Goal: Task Accomplishment & Management: Manage account settings

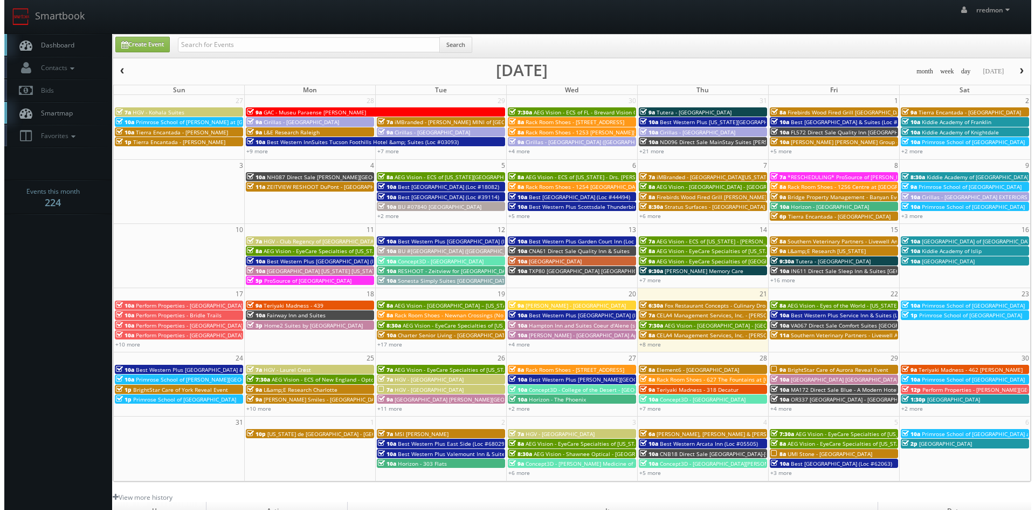
scroll to position [54, 0]
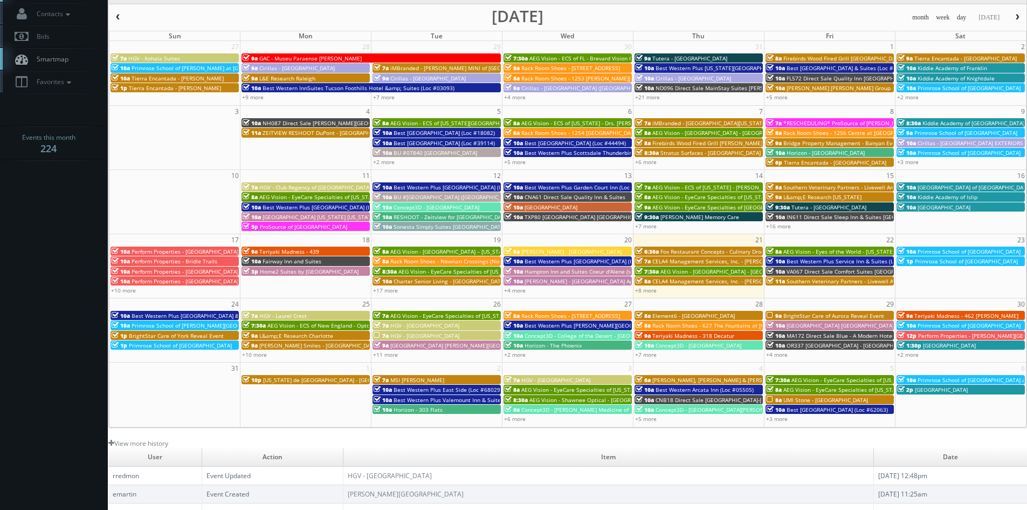
click at [674, 314] on span "Element6 - [GEOGRAPHIC_DATA]" at bounding box center [694, 316] width 83 height 8
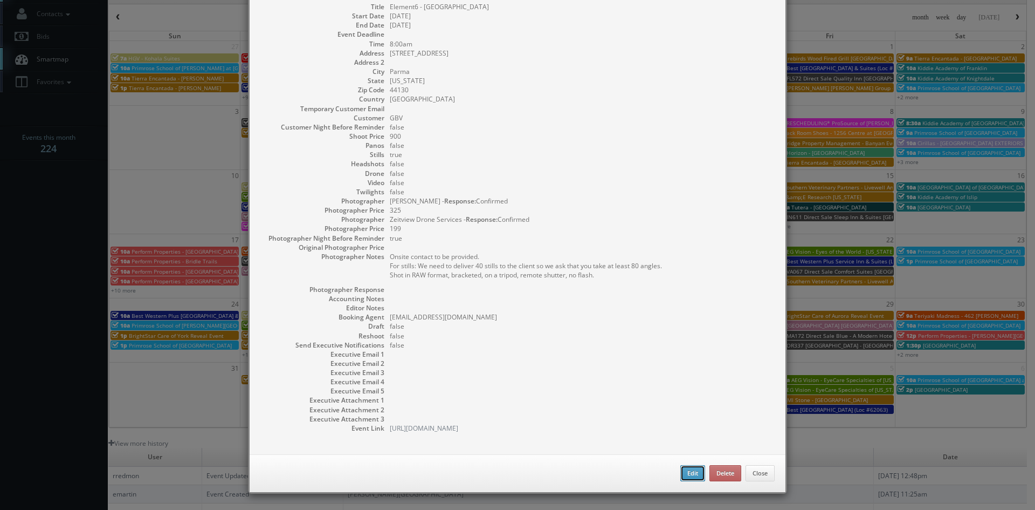
click at [681, 475] on button "Edit" at bounding box center [693, 473] width 25 height 16
type input "Element6 - [GEOGRAPHIC_DATA]"
type input "[STREET_ADDRESS]"
type input "Parma"
type input "44130"
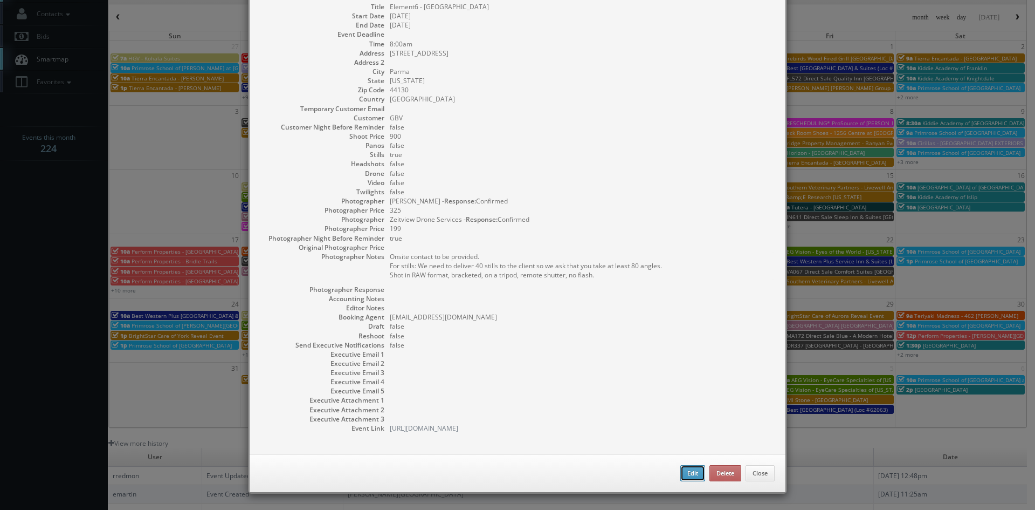
type input "900"
checkbox input "true"
type input "[DATE]"
type input "8:00am"
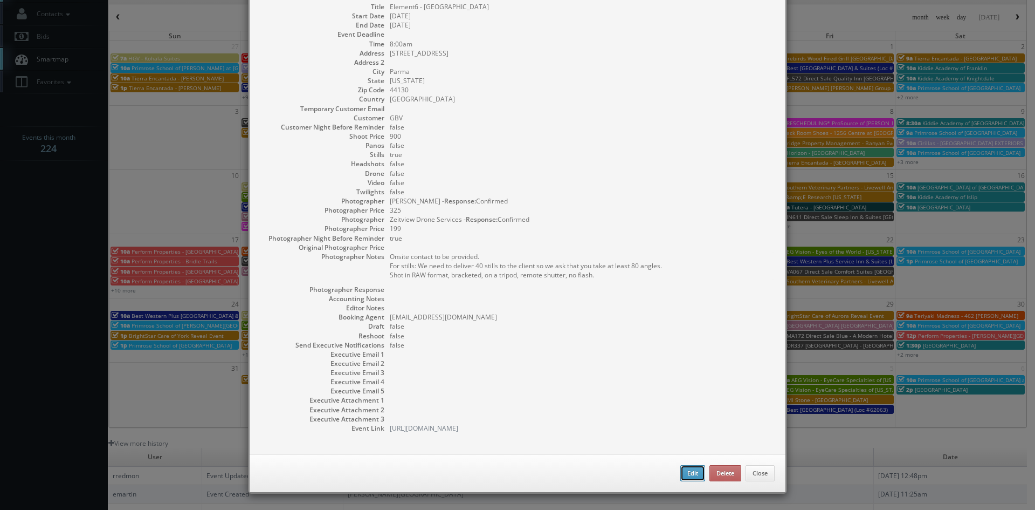
checkbox input "true"
type textarea "Onsite contact to be provided. For stills: We need to deliver 40 stills to the …"
type input "900"
type input "325"
select select "[US_STATE]"
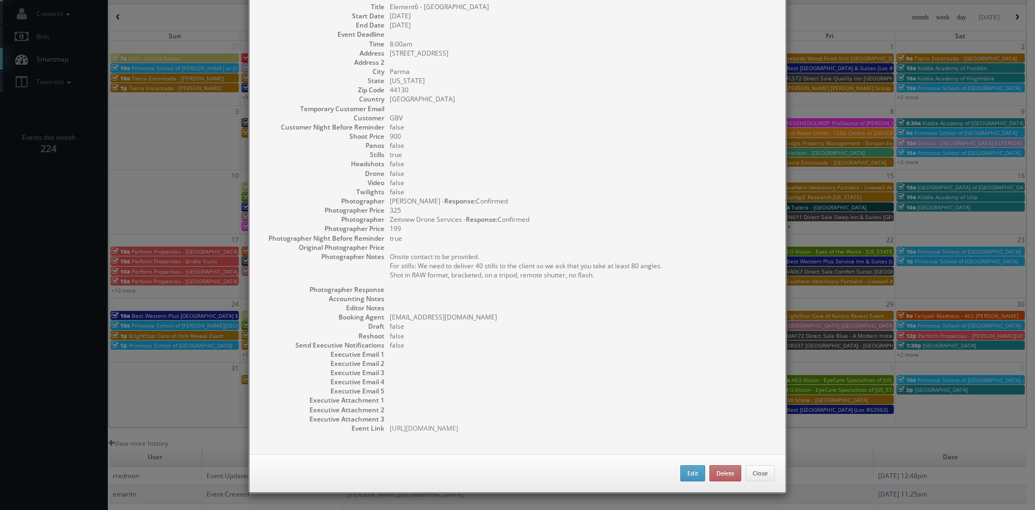
select select "[EMAIL_ADDRESS][DOMAIN_NAME]"
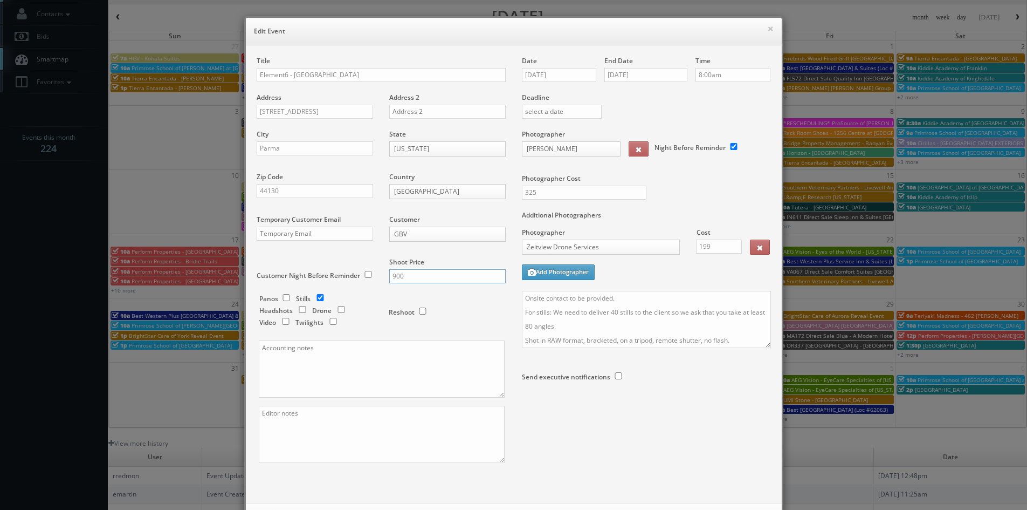
click at [428, 276] on input "900" at bounding box center [447, 276] width 116 height 14
type input "9"
type input "1,200"
click at [339, 310] on input "checkbox" at bounding box center [341, 309] width 16 height 7
checkbox input "true"
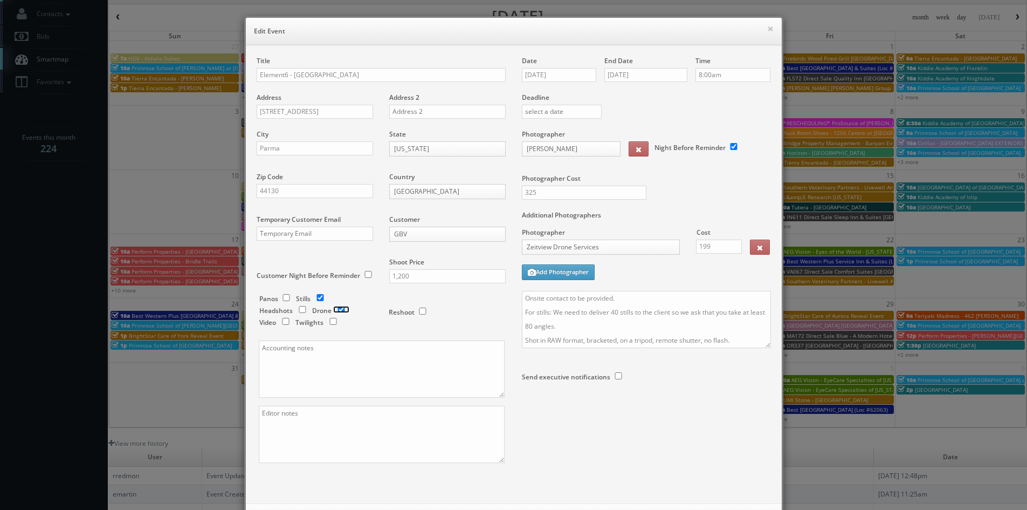
scroll to position [49, 0]
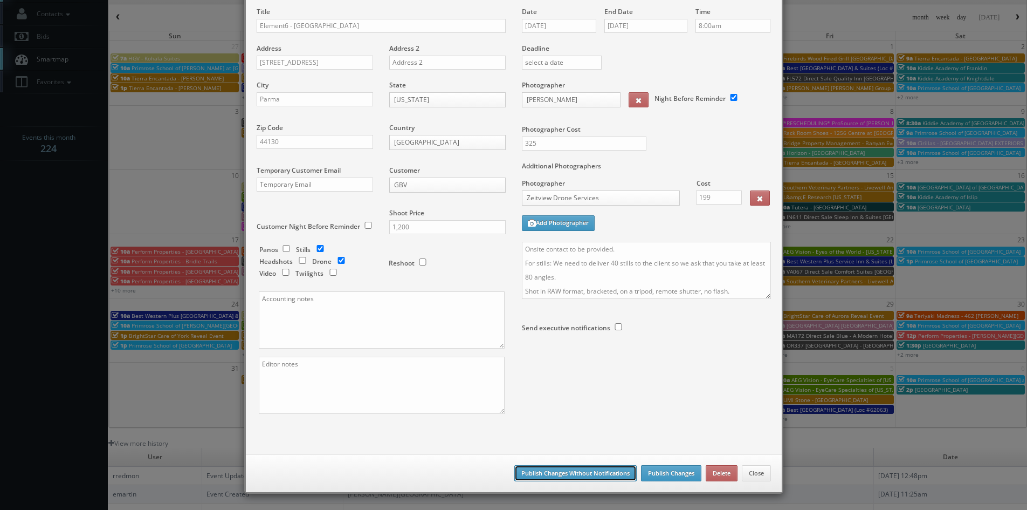
click at [599, 473] on button "Publish Changes Without Notifications" at bounding box center [576, 473] width 122 height 16
